Goal: Information Seeking & Learning: Learn about a topic

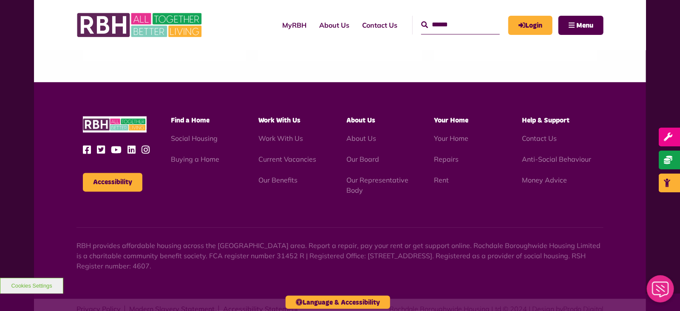
scroll to position [847, 0]
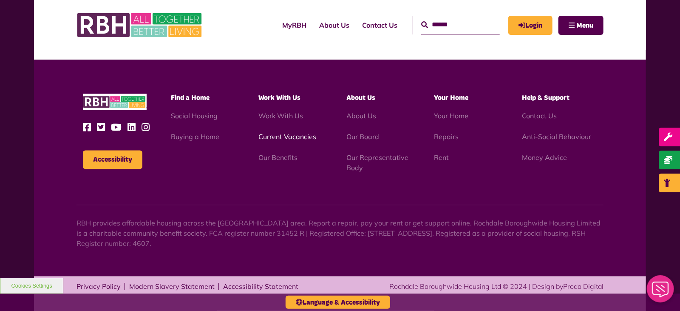
click at [278, 136] on link "Current Vacancies" at bounding box center [287, 136] width 58 height 8
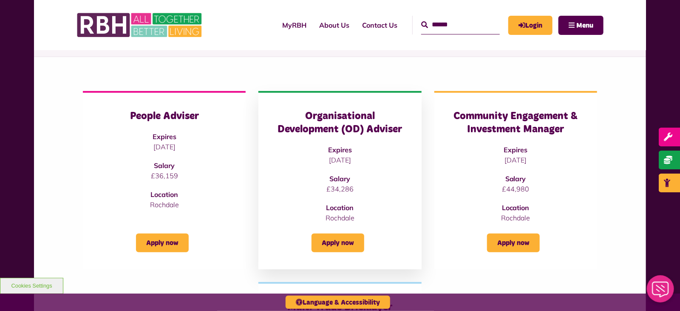
scroll to position [99, 0]
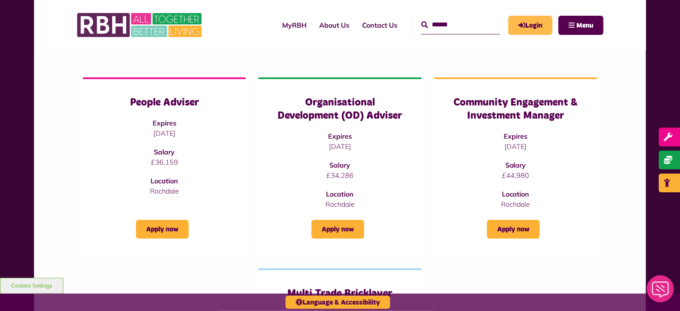
click at [530, 25] on link "Login" at bounding box center [530, 25] width 44 height 19
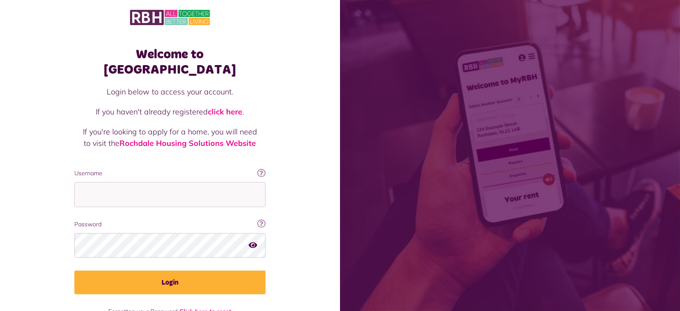
scroll to position [15, 0]
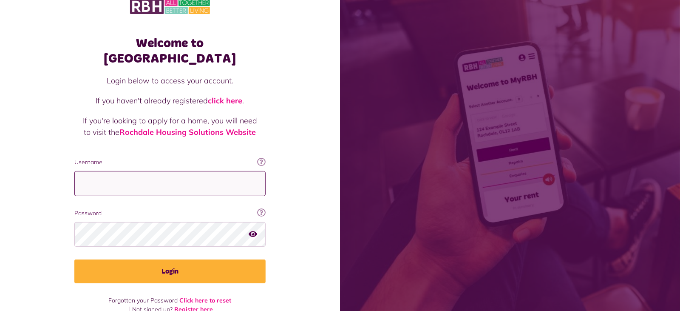
click at [134, 180] on input "Username" at bounding box center [169, 183] width 191 height 25
type input "**********"
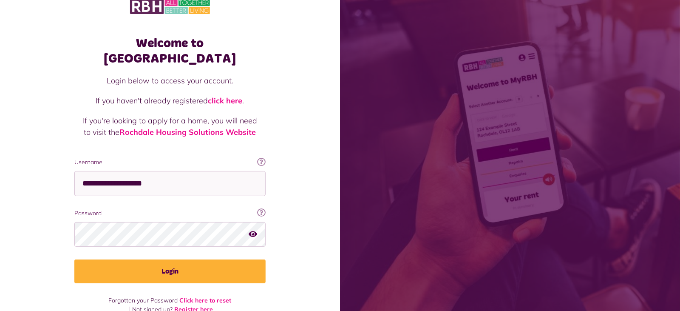
click at [301, 102] on div "Welcome to MyRBH Login below to access your account. If you haven't already reg…" at bounding box center [170, 156] width 340 height 342
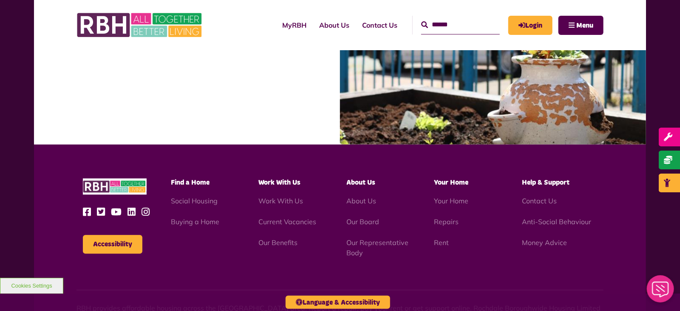
scroll to position [865, 0]
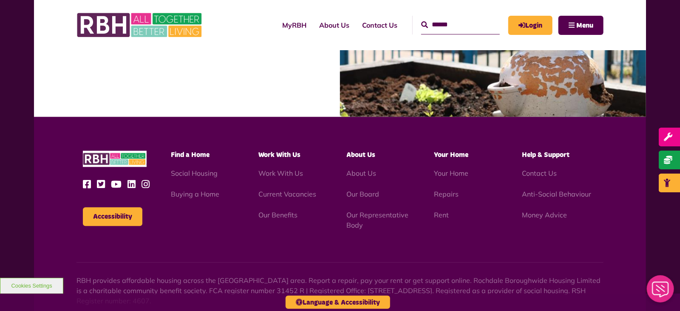
click at [281, 155] on span "Work With Us" at bounding box center [279, 154] width 42 height 7
click at [286, 172] on link "Work With Us" at bounding box center [280, 173] width 45 height 8
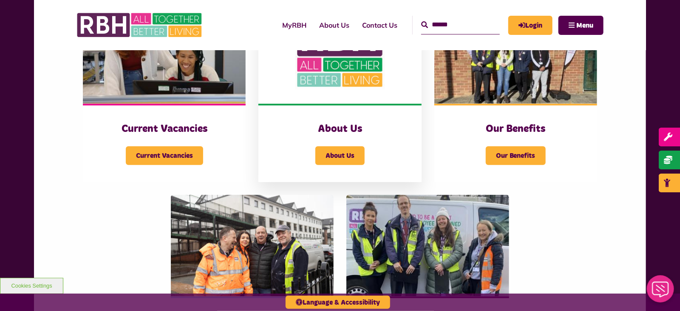
scroll to position [254, 0]
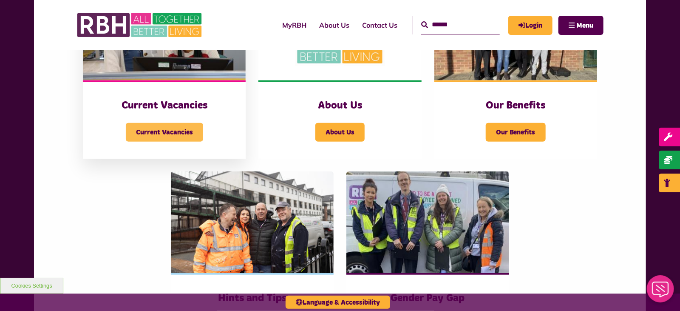
click at [164, 132] on span "Current Vacancies" at bounding box center [164, 132] width 77 height 19
